Goal: Task Accomplishment & Management: Manage account settings

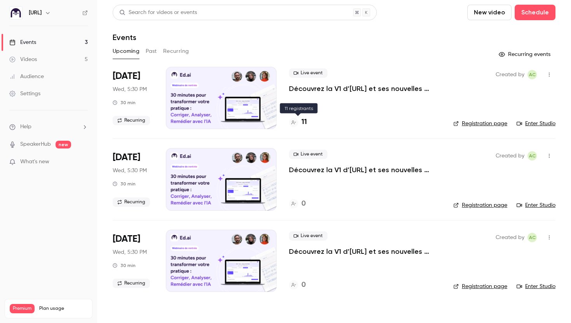
click at [301, 123] on div "11" at bounding box center [298, 122] width 18 height 10
click at [44, 79] on link "Audience" at bounding box center [48, 76] width 97 height 17
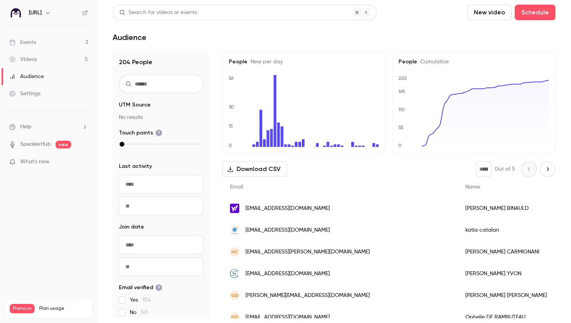
click at [162, 88] on input "text" at bounding box center [161, 84] width 85 height 19
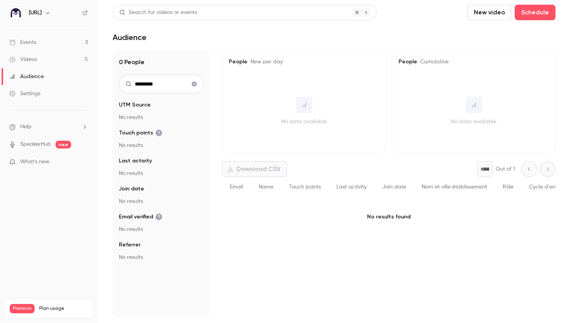
type input "*********"
click at [192, 82] on icon "Clear search" at bounding box center [194, 84] width 5 height 5
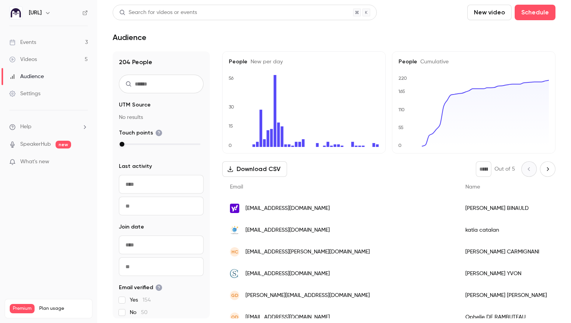
click at [143, 86] on input "text" at bounding box center [161, 84] width 85 height 19
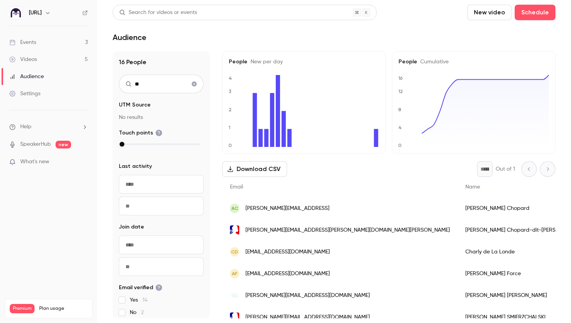
type input "*"
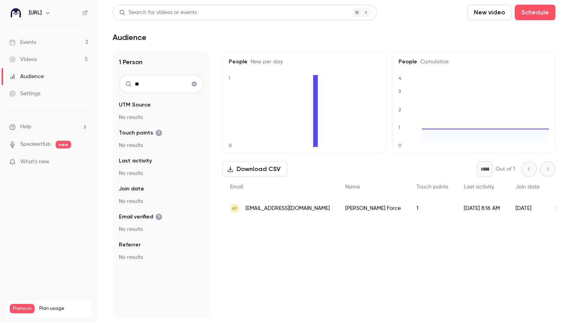
type input "*"
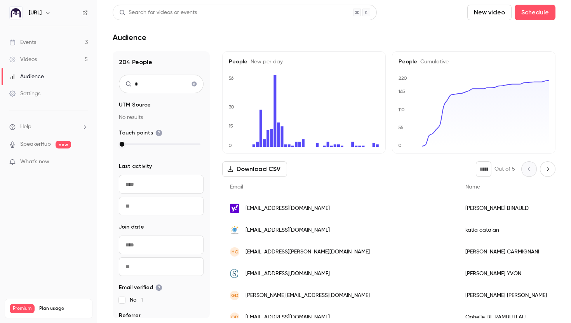
type input "*"
click at [140, 79] on input "*" at bounding box center [161, 84] width 85 height 19
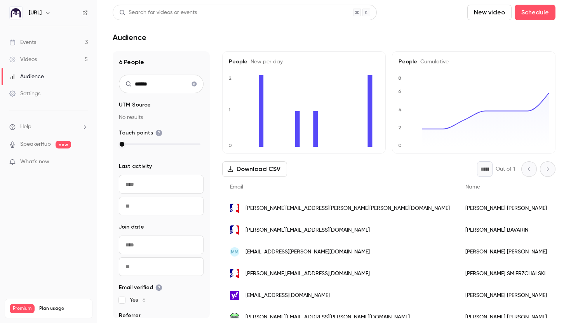
scroll to position [10, 0]
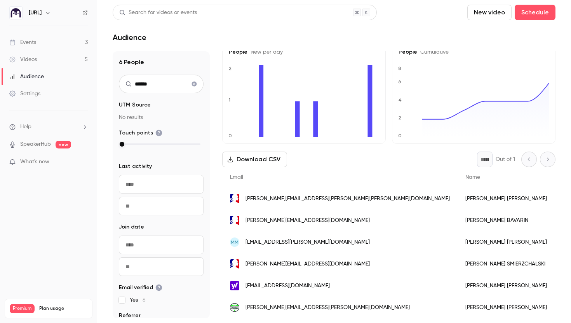
type input "******"
click at [195, 85] on icon "Clear search" at bounding box center [194, 84] width 5 height 5
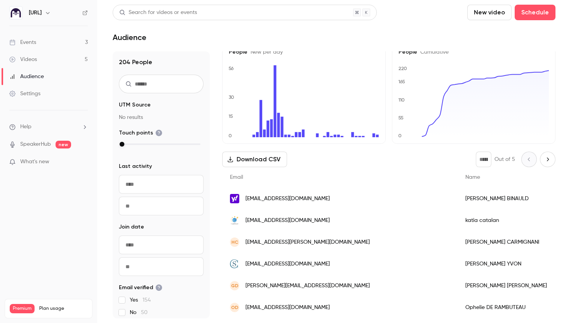
click at [158, 85] on input "text" at bounding box center [161, 84] width 85 height 19
click at [154, 84] on input "text" at bounding box center [161, 84] width 85 height 19
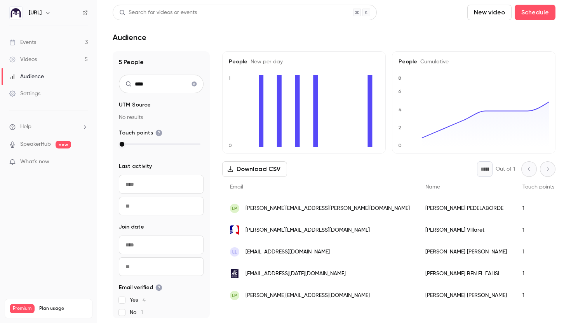
scroll to position [0, 0]
type input "*******"
